Goal: Transaction & Acquisition: Obtain resource

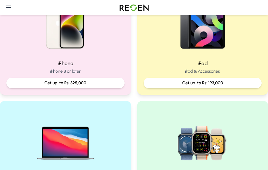
scroll to position [160, 0]
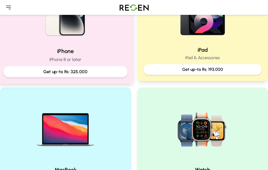
click at [62, 75] on p "Get up-to Rs: 325,000" at bounding box center [65, 72] width 115 height 7
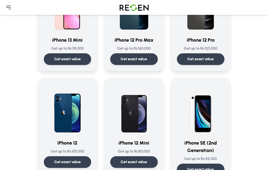
scroll to position [533, 0]
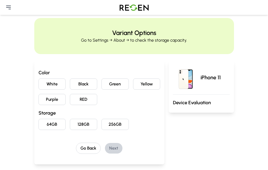
click at [70, 105] on button "RED" at bounding box center [83, 99] width 27 height 11
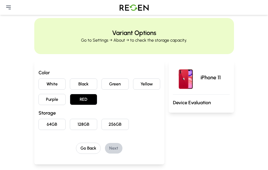
click at [39, 130] on button "64GB" at bounding box center [52, 124] width 27 height 11
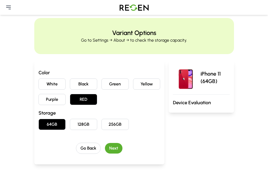
click at [105, 154] on button "Next" at bounding box center [114, 148] width 18 height 11
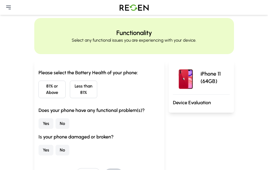
click at [39, 98] on button "81% or Above" at bounding box center [52, 90] width 27 height 18
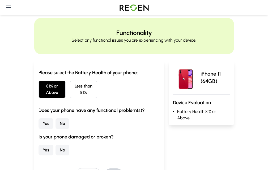
click at [56, 128] on button "No" at bounding box center [63, 123] width 14 height 11
click at [56, 155] on button "No" at bounding box center [63, 150] width 14 height 11
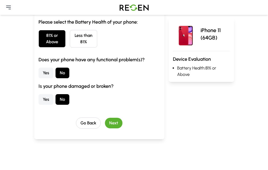
scroll to position [61, 0]
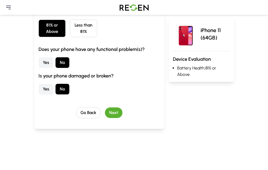
click at [105, 118] on button "Next" at bounding box center [114, 113] width 18 height 11
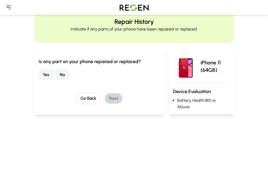
scroll to position [10, 0]
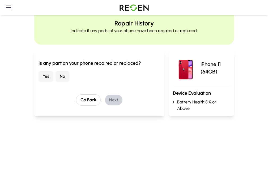
click at [56, 82] on button "No" at bounding box center [63, 76] width 14 height 11
click at [105, 105] on button "Next" at bounding box center [114, 100] width 18 height 11
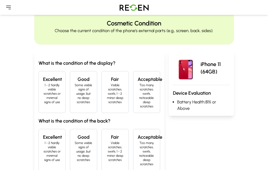
click at [43, 104] on p "1 - 2 hardly visible scratches or minimal signs of use" at bounding box center [52, 93] width 18 height 21
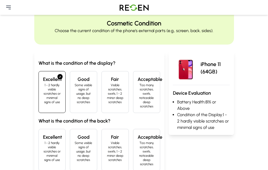
click at [39, 132] on div "Excellent 1 - 2 hardly visible scratches or minimal signs of use" at bounding box center [52, 150] width 27 height 42
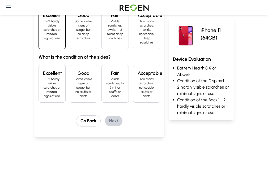
scroll to position [126, 0]
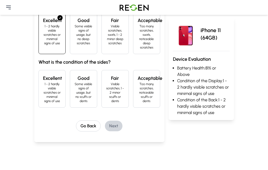
click at [43, 75] on h4 "Excellent" at bounding box center [52, 78] width 18 height 7
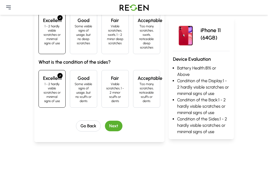
click at [105, 121] on button "Next" at bounding box center [114, 126] width 18 height 11
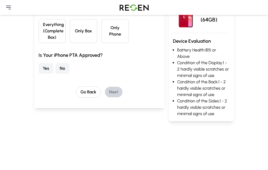
click at [39, 43] on button "Everything (Complete Box)" at bounding box center [52, 31] width 27 height 24
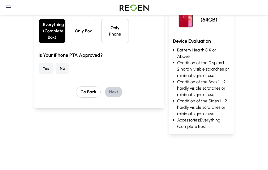
click at [39, 74] on button "Yes" at bounding box center [46, 68] width 15 height 11
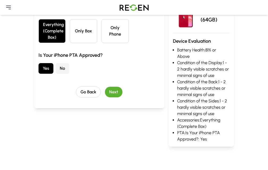
click at [105, 97] on button "Next" at bounding box center [114, 92] width 18 height 11
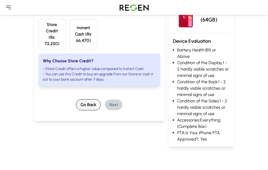
click at [79, 100] on button "Go Back" at bounding box center [88, 104] width 25 height 11
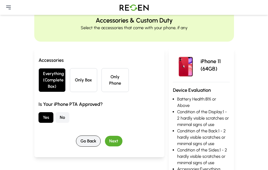
scroll to position [0, 0]
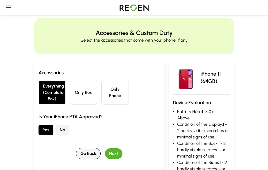
click at [81, 159] on button "Go Back" at bounding box center [88, 153] width 25 height 11
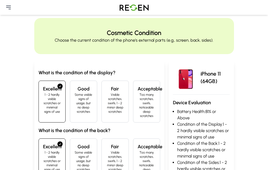
click at [106, 93] on h4 "Fair" at bounding box center [115, 88] width 18 height 7
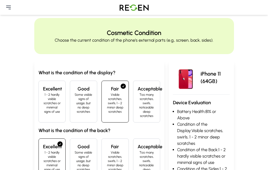
click at [156, 109] on p "Too many scratches, swirls, noticeable deep scratches" at bounding box center [147, 106] width 18 height 26
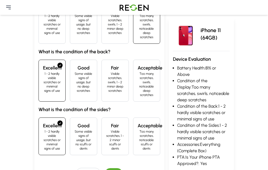
scroll to position [80, 0]
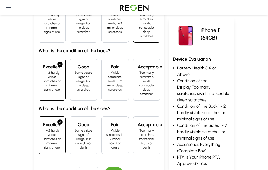
click at [74, 129] on p "Some visible signs of usage, but no scuffs or dents" at bounding box center [83, 139] width 18 height 21
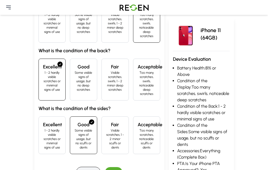
click at [76, 167] on button "Go Back" at bounding box center [88, 172] width 25 height 11
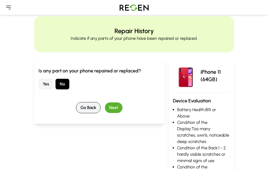
scroll to position [0, 0]
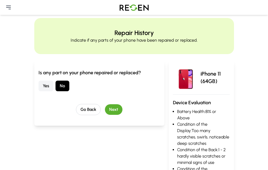
click at [39, 91] on button "Yes" at bounding box center [46, 86] width 15 height 11
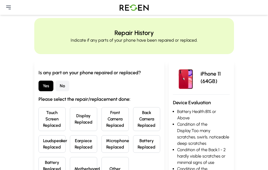
click at [70, 128] on button "Display Replaced" at bounding box center [83, 119] width 27 height 24
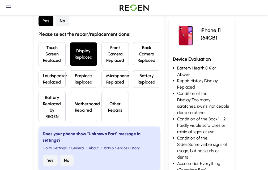
scroll to position [87, 0]
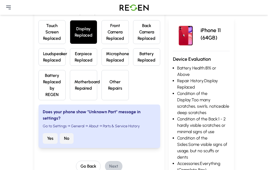
click at [60, 133] on button "No" at bounding box center [67, 138] width 14 height 11
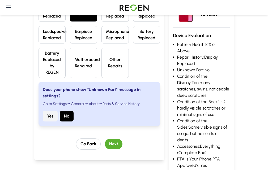
scroll to position [110, 0]
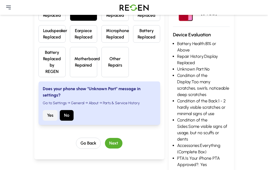
click at [105, 138] on button "Next" at bounding box center [114, 143] width 18 height 11
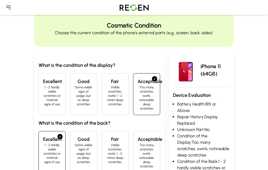
scroll to position [0, 0]
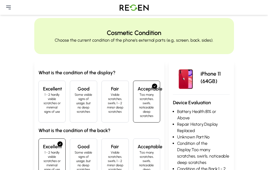
click at [43, 93] on h4 "Excellent" at bounding box center [52, 88] width 18 height 7
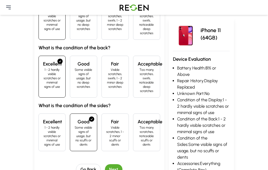
scroll to position [133, 0]
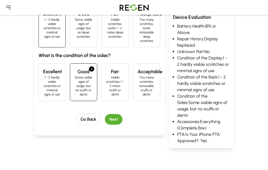
click at [43, 75] on p "1 - 2 hardly visible scratches or minimal signs of use" at bounding box center [52, 85] width 18 height 21
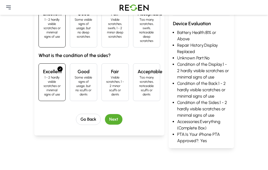
click at [105, 114] on button "Next" at bounding box center [114, 119] width 18 height 11
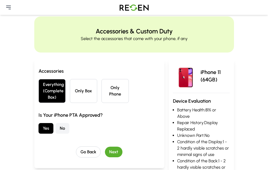
scroll to position [0, 0]
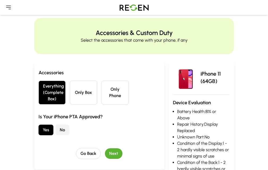
click at [105, 159] on button "Next" at bounding box center [114, 154] width 18 height 11
